Goal: Task Accomplishment & Management: Use online tool/utility

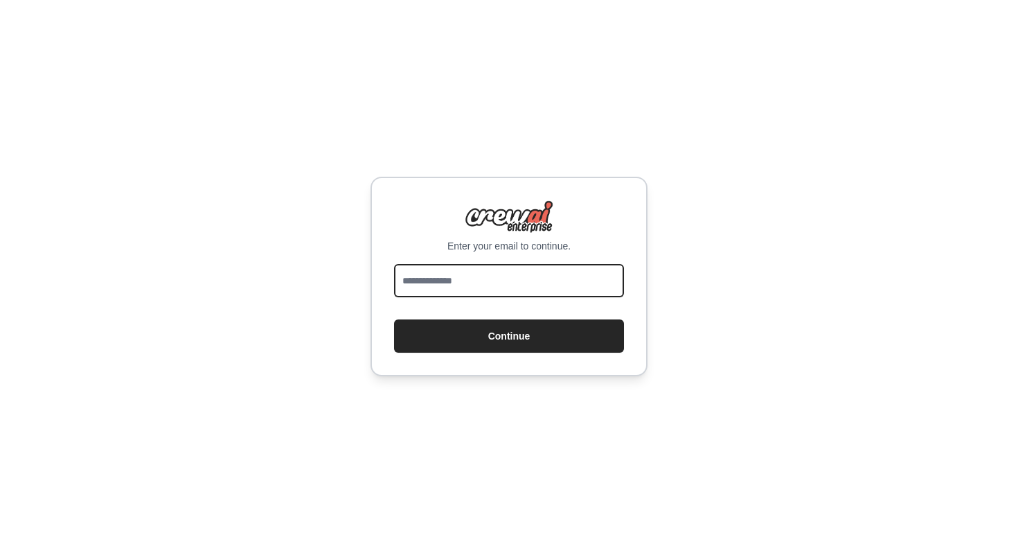
click at [470, 274] on input "email" at bounding box center [509, 280] width 230 height 33
type input "**********"
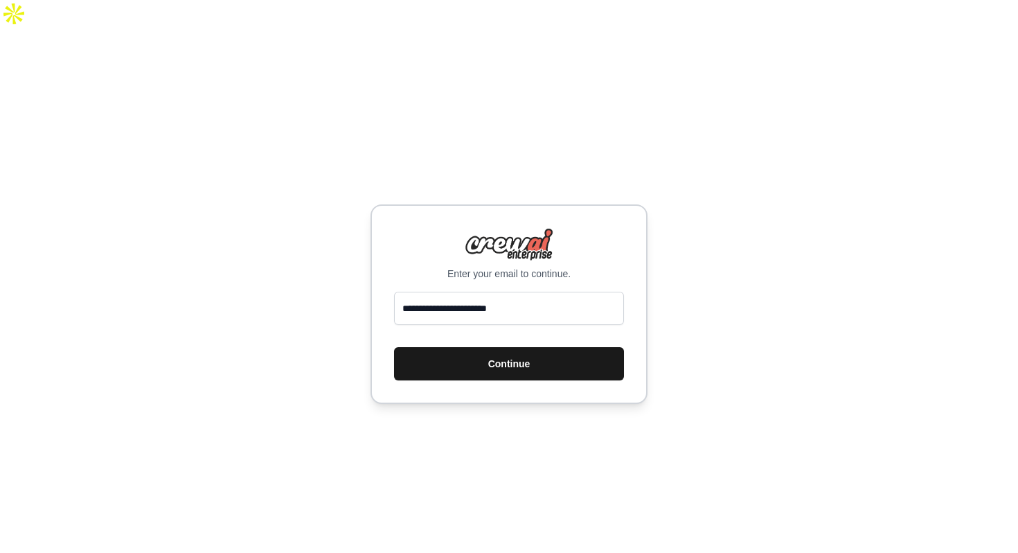
click at [495, 347] on button "Continue" at bounding box center [509, 363] width 230 height 33
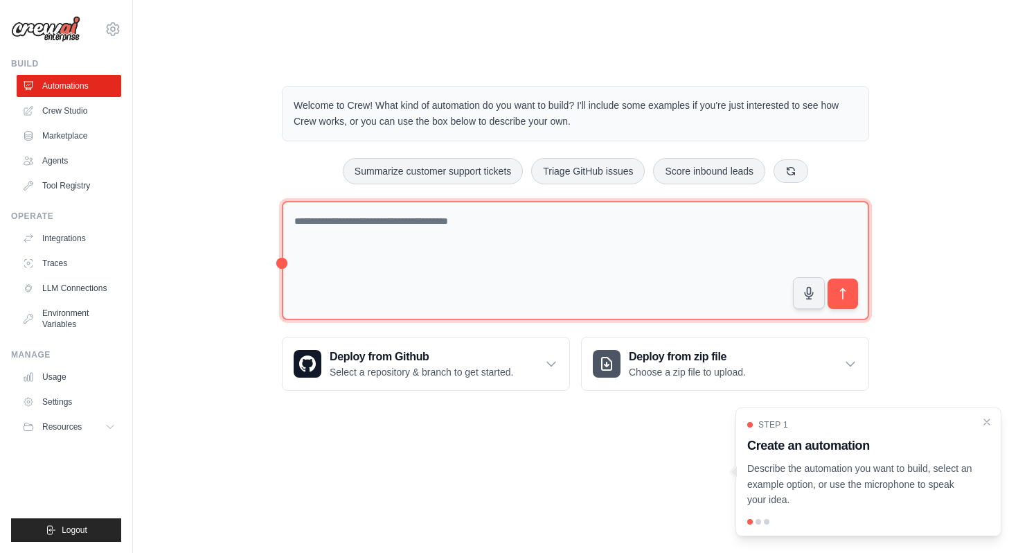
click at [407, 202] on textarea at bounding box center [576, 261] width 588 height 120
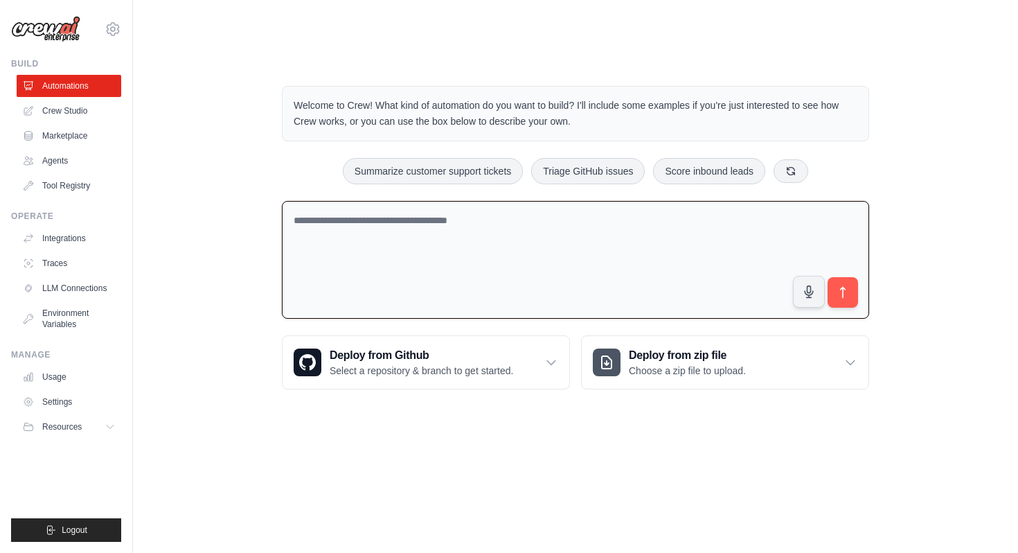
click at [320, 201] on textarea at bounding box center [576, 260] width 588 height 118
click at [66, 136] on link "Marketplace" at bounding box center [70, 136] width 105 height 22
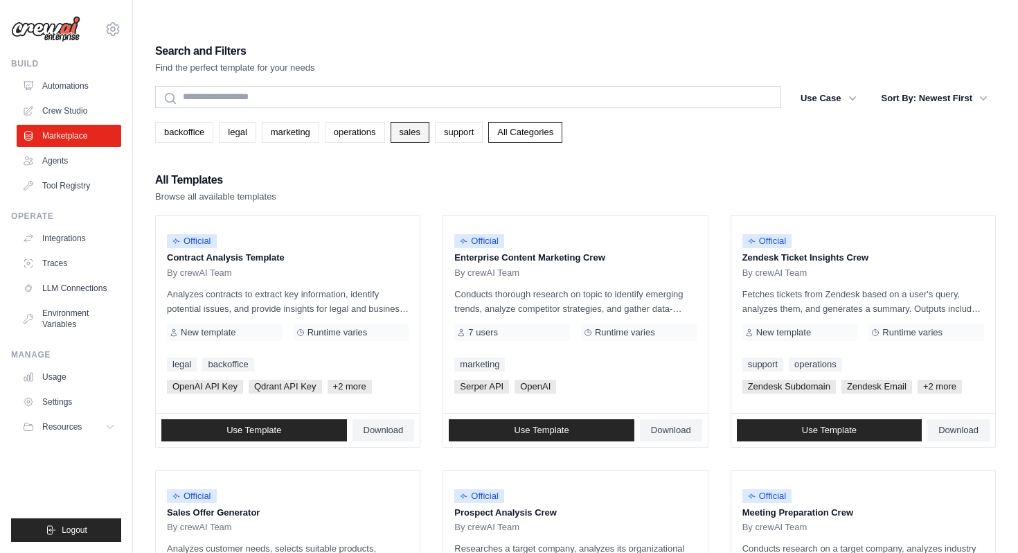
click at [405, 122] on link "sales" at bounding box center [410, 132] width 39 height 21
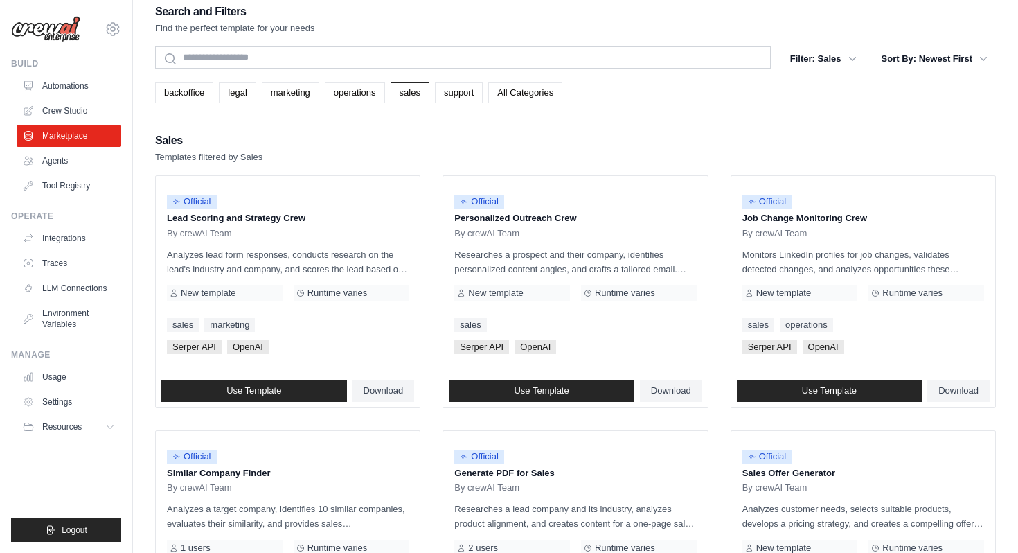
scroll to position [60, 0]
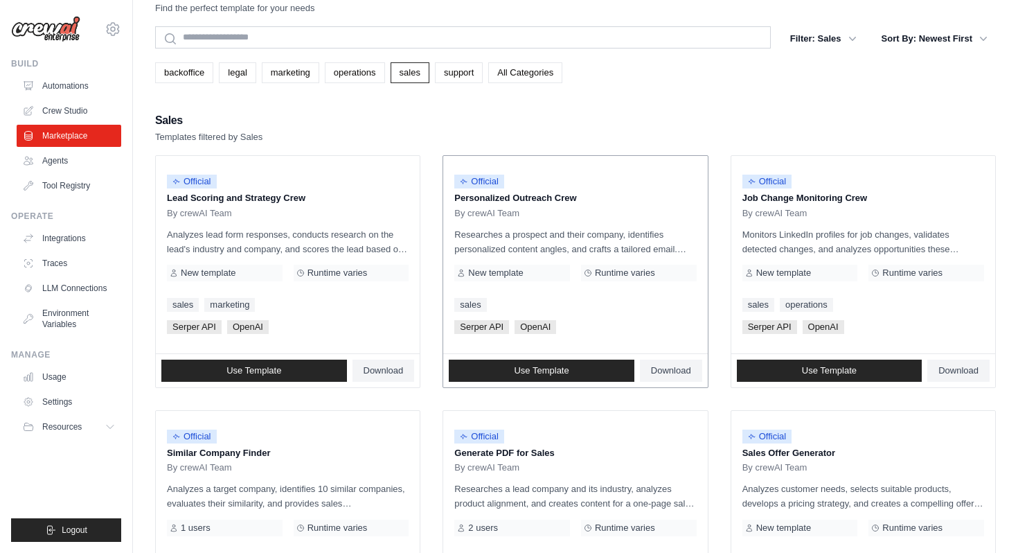
click at [606, 193] on div "Official Personalized Outreach Crew By crewAI Team Researches a prospect and th…" at bounding box center [575, 254] width 264 height 197
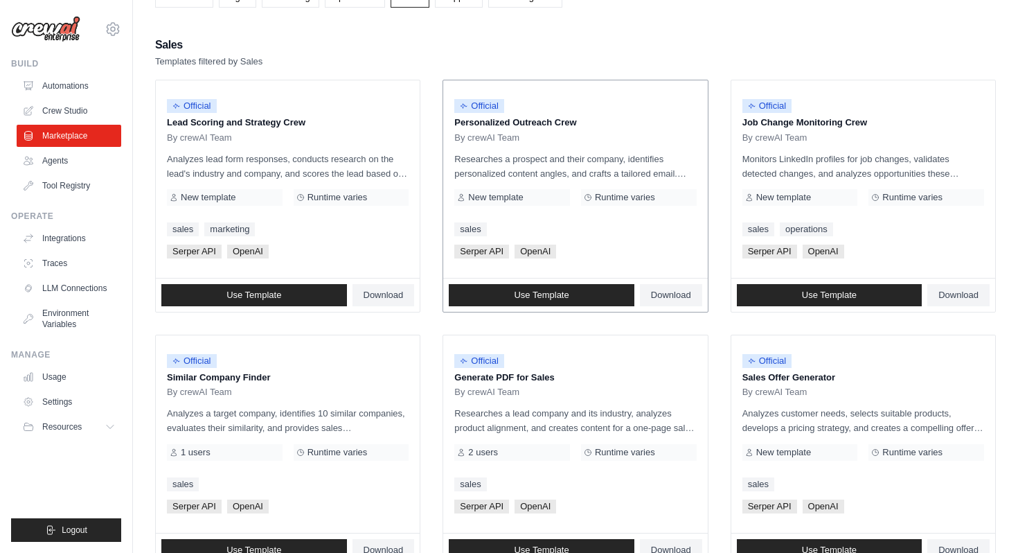
scroll to position [17, 0]
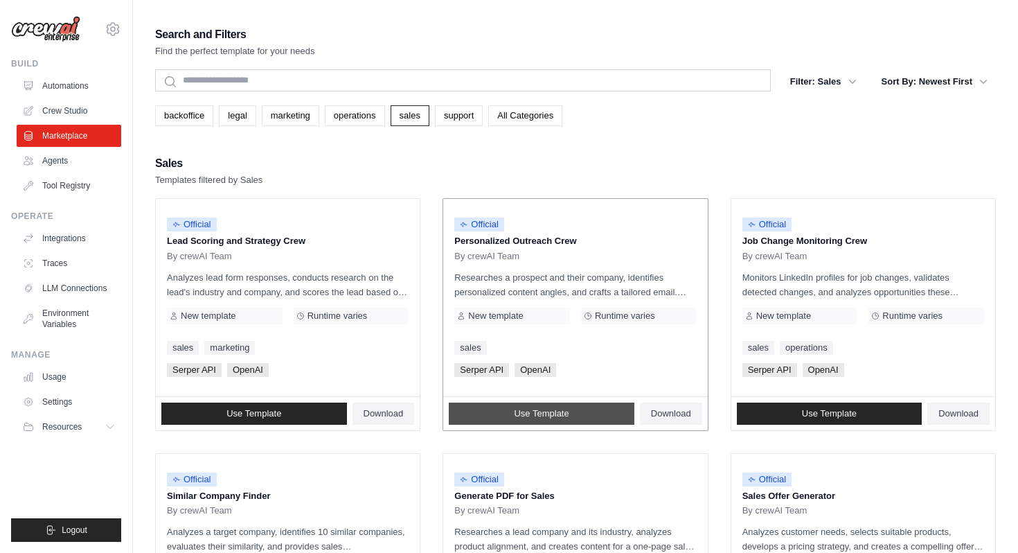
click at [536, 408] on span "Use Template" at bounding box center [541, 413] width 55 height 11
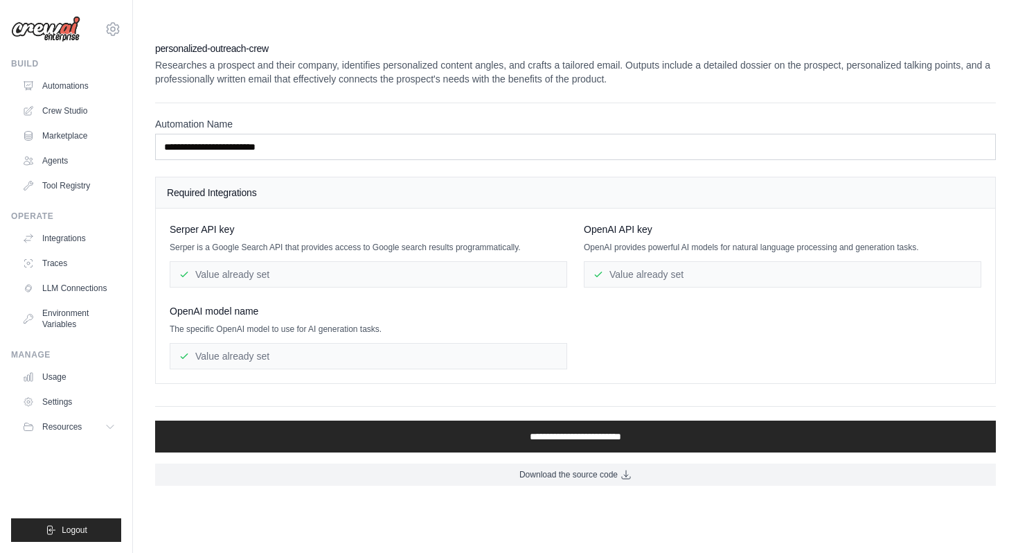
click at [257, 261] on div "Value already set" at bounding box center [369, 274] width 398 height 26
click at [107, 424] on icon at bounding box center [111, 426] width 11 height 11
